Goal: Task Accomplishment & Management: Manage account settings

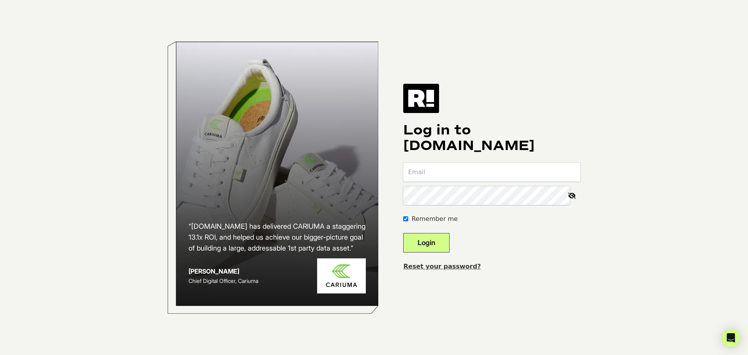
type input "ian@peakcocktails.com"
click at [449, 238] on button "Login" at bounding box center [426, 242] width 46 height 19
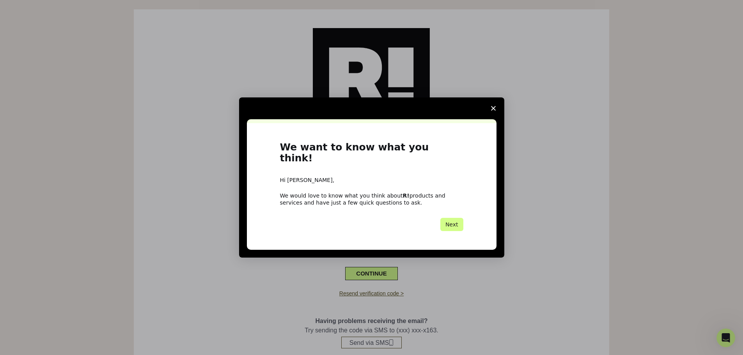
click at [494, 108] on span "Close survey" at bounding box center [493, 108] width 22 height 22
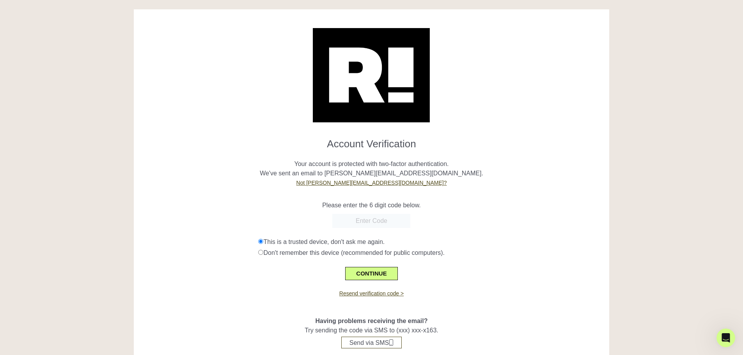
click at [338, 222] on input "text" at bounding box center [371, 221] width 78 height 14
paste input "139122"
type input "139122"
click at [369, 269] on button "CONTINUE" at bounding box center [371, 273] width 52 height 13
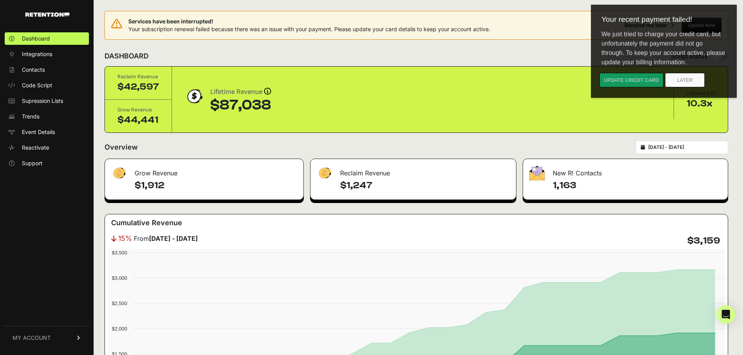
click at [643, 81] on button "Update credit card" at bounding box center [631, 80] width 64 height 14
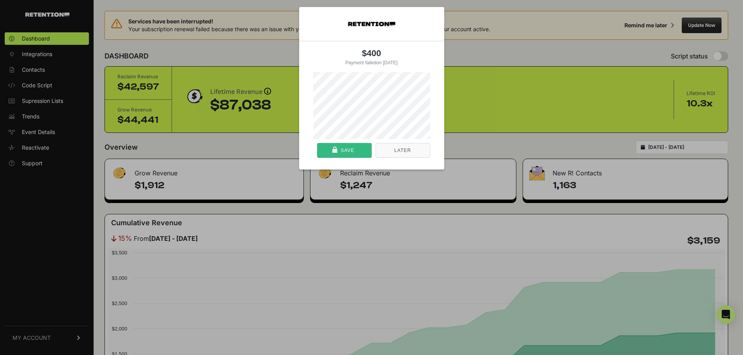
click at [332, 152] on div at bounding box center [334, 150] width 5 height 1
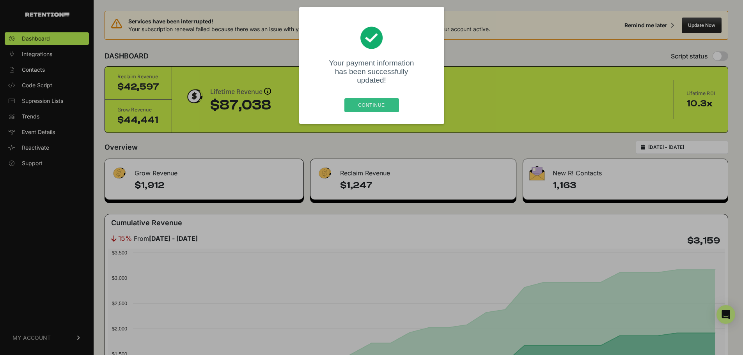
click at [361, 109] on div "Continue" at bounding box center [372, 105] width 50 height 14
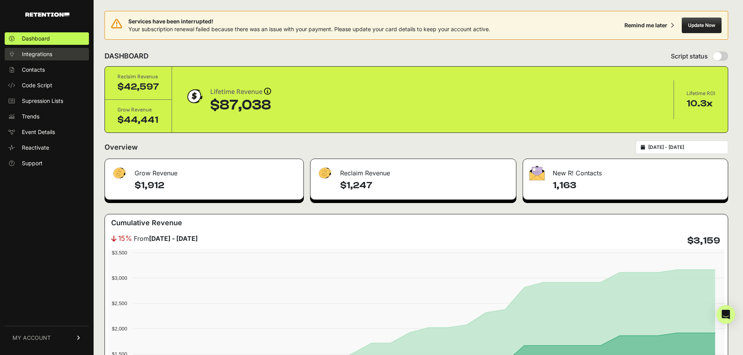
click at [46, 49] on link "Integrations" at bounding box center [47, 54] width 84 height 12
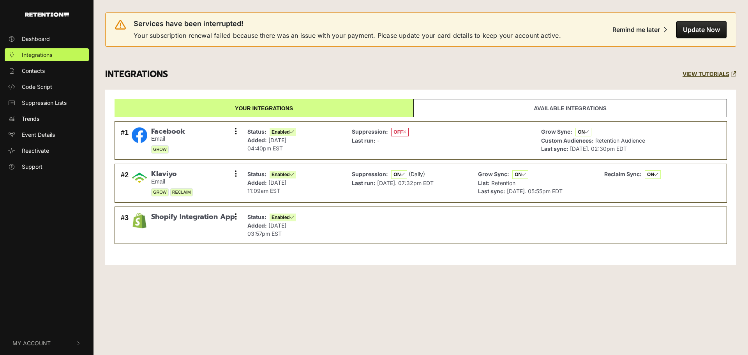
click at [48, 35] on span "Dashboard" at bounding box center [36, 39] width 28 height 8
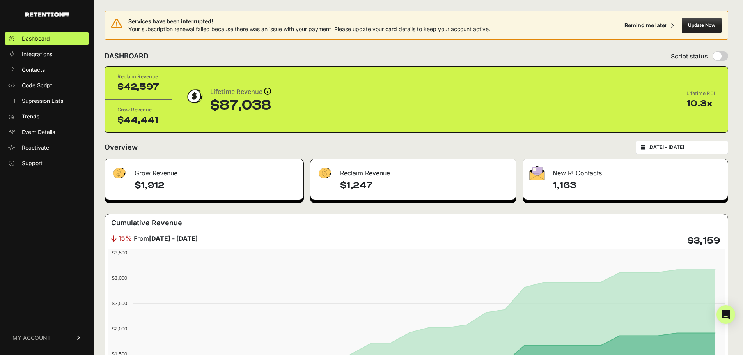
click at [701, 27] on button "Update Now" at bounding box center [701, 26] width 40 height 16
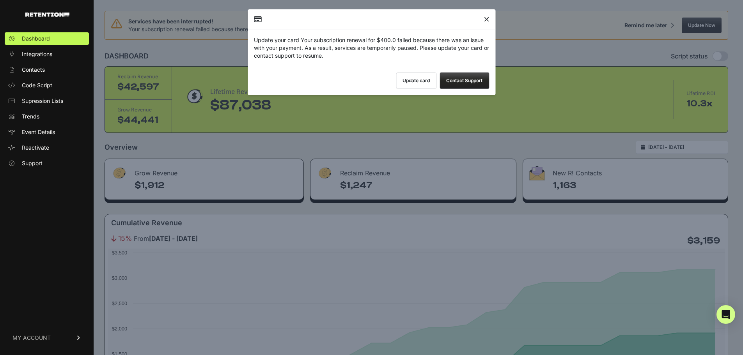
drag, startPoint x: 490, startPoint y: 19, endPoint x: 421, endPoint y: 76, distance: 90.0
click at [421, 76] on div "Update your card Your subscription renewal for $400.0 failed because there was …" at bounding box center [372, 52] width 248 height 86
click at [420, 76] on button "Update card" at bounding box center [416, 81] width 41 height 16
click at [488, 40] on div "Update your card Your subscription renewal for $400.0 failed because there was …" at bounding box center [372, 48] width 248 height 36
click at [485, 20] on icon "Close" at bounding box center [486, 19] width 5 height 0
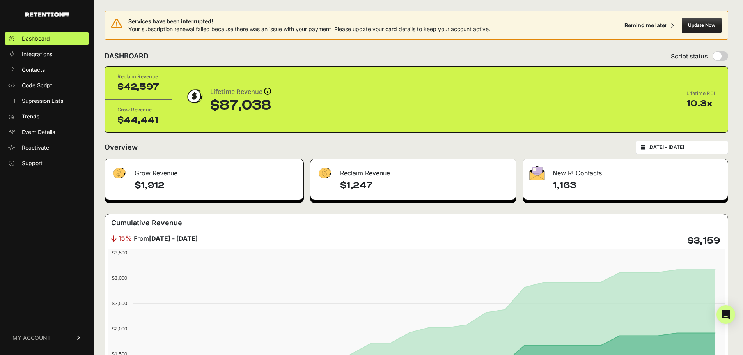
click at [490, 51] on div "DASHBOARD Script status" at bounding box center [415, 56] width 623 height 20
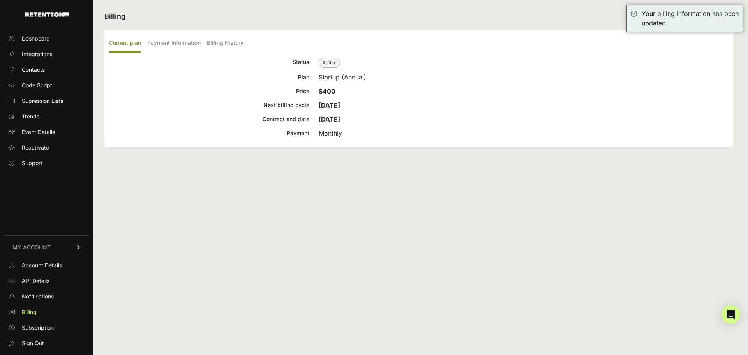
click at [306, 5] on div "Billing Current plan Payment Information Billing History Status Active Plan Sta…" at bounding box center [419, 177] width 651 height 355
click at [30, 39] on span "Dashboard" at bounding box center [36, 39] width 28 height 8
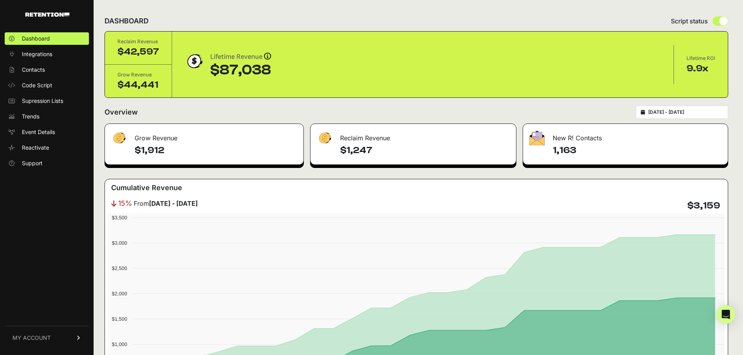
drag, startPoint x: 510, startPoint y: 70, endPoint x: 513, endPoint y: 55, distance: 15.1
